Goal: Task Accomplishment & Management: Manage account settings

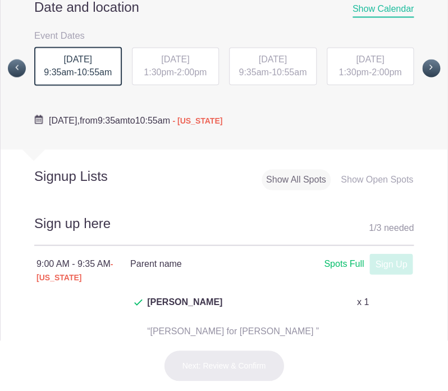
scroll to position [462, 0]
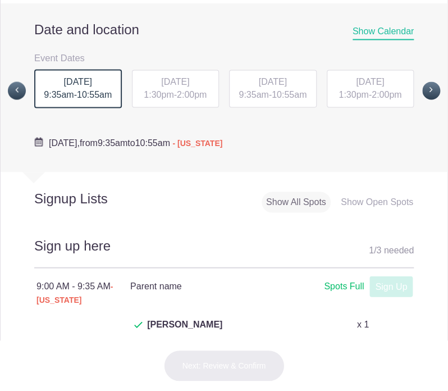
click at [173, 105] on div "[DATE] 1:30pm - 2:00pm" at bounding box center [176, 89] width 88 height 38
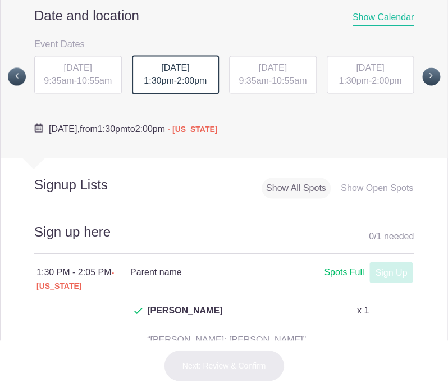
scroll to position [478, 0]
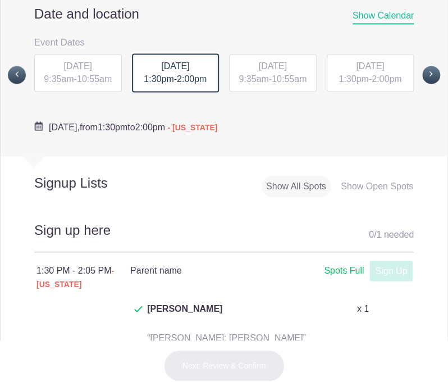
click at [259, 70] on span "[DATE]" at bounding box center [273, 66] width 28 height 10
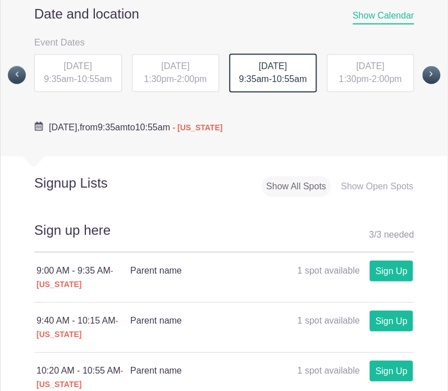
click at [188, 62] on span "[DATE]" at bounding box center [175, 66] width 28 height 10
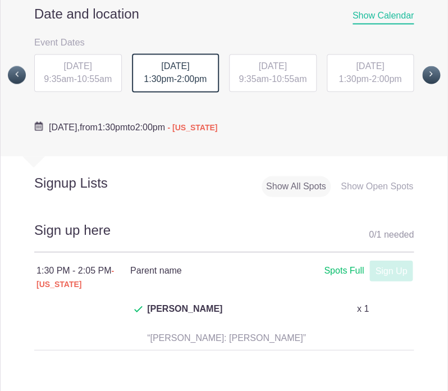
click at [85, 67] on span "[DATE]" at bounding box center [78, 66] width 28 height 10
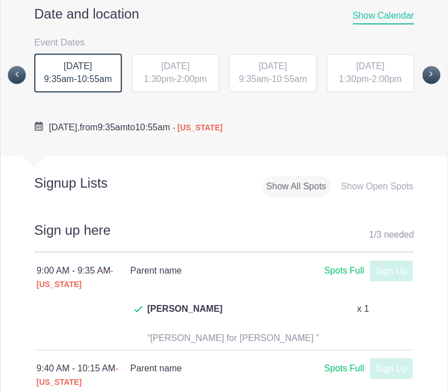
click at [263, 79] on div "[DATE] 9:35am - 10:55am" at bounding box center [273, 73] width 88 height 38
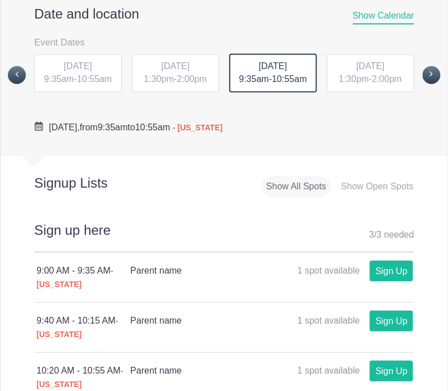
click at [354, 73] on div "[DATE] 1:30pm - 2:00pm" at bounding box center [371, 73] width 88 height 38
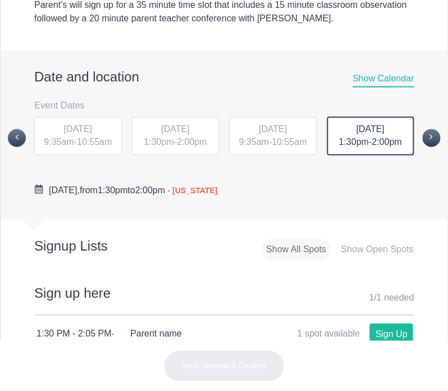
scroll to position [411, 0]
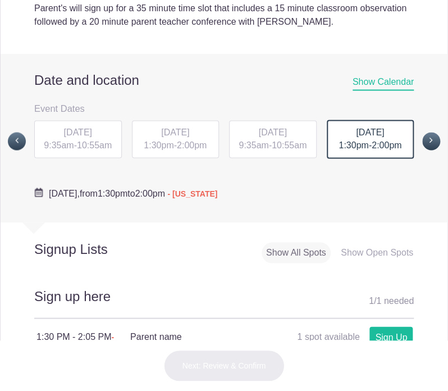
click at [414, 140] on div "[DATE] 9:00am - 10:55am [DATE] 1:30pm - 2:00pm [DATE] 9:00am - 10:55am [DATE] 1…" at bounding box center [224, 141] width 397 height 44
click at [423, 140] on span at bounding box center [432, 141] width 18 height 18
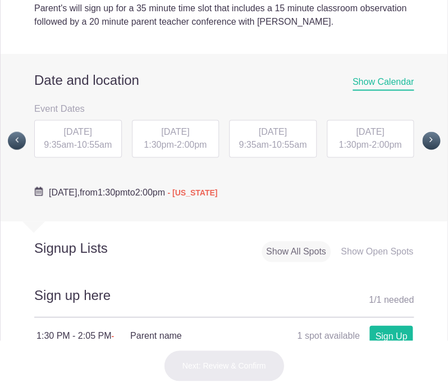
click at [100, 148] on span "10:55am" at bounding box center [94, 145] width 35 height 10
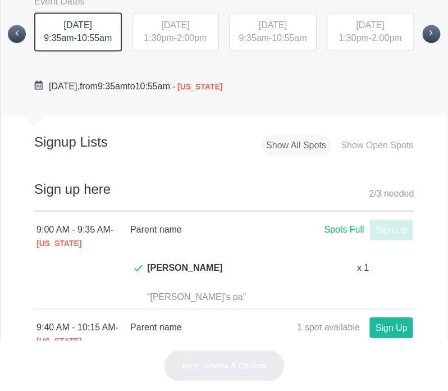
scroll to position [521, 0]
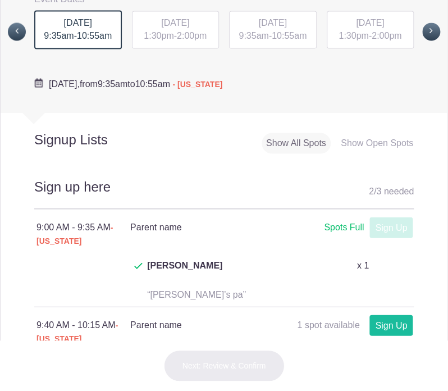
click at [187, 39] on span "2:00pm" at bounding box center [192, 36] width 30 height 10
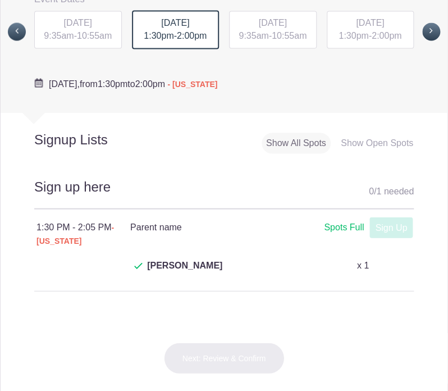
click at [280, 21] on span "[DATE]" at bounding box center [273, 23] width 28 height 10
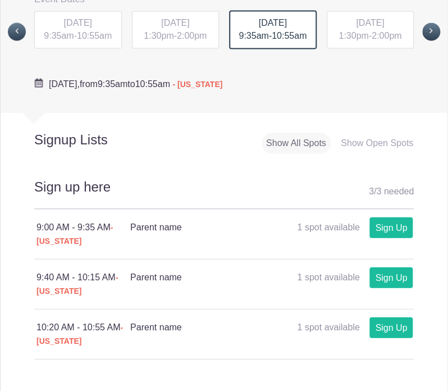
click at [351, 35] on span "1:30pm" at bounding box center [354, 36] width 30 height 10
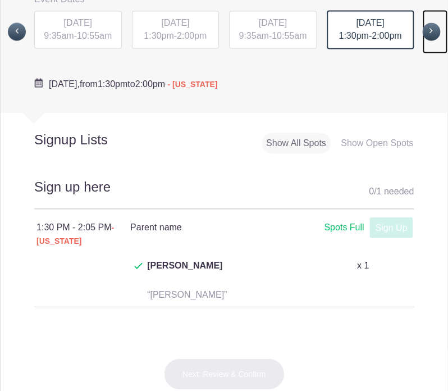
click at [427, 28] on span at bounding box center [432, 31] width 18 height 18
